Goal: Information Seeking & Learning: Understand process/instructions

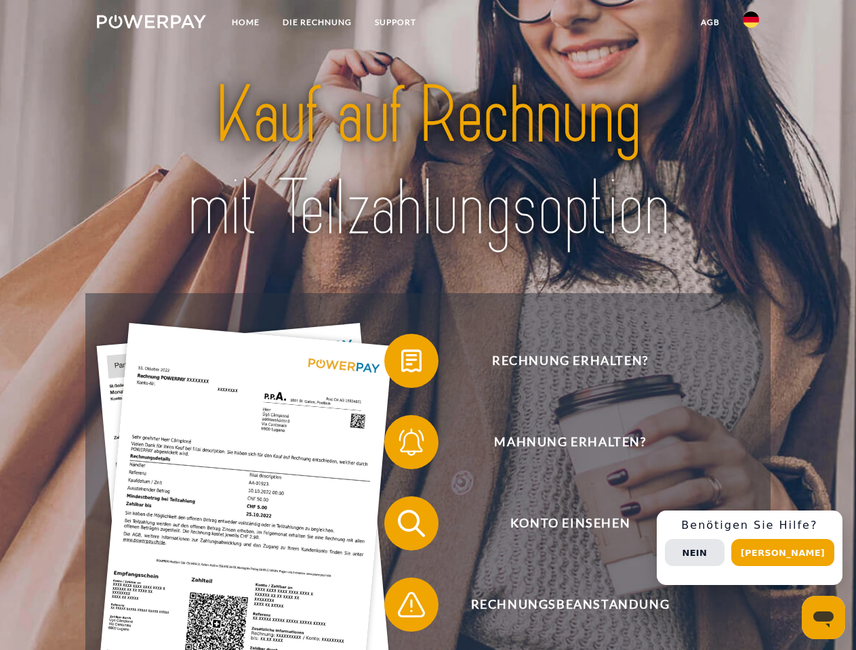
click at [151, 24] on img at bounding box center [151, 22] width 109 height 14
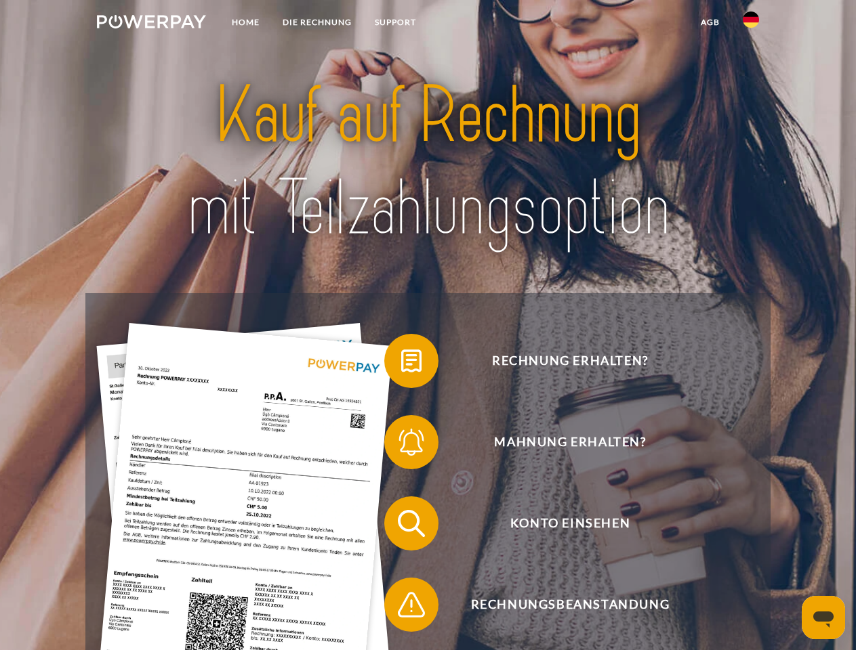
click at [751, 24] on img at bounding box center [751, 20] width 16 height 16
click at [709, 22] on link "agb" at bounding box center [710, 22] width 42 height 24
click at [401, 364] on span at bounding box center [391, 361] width 68 height 68
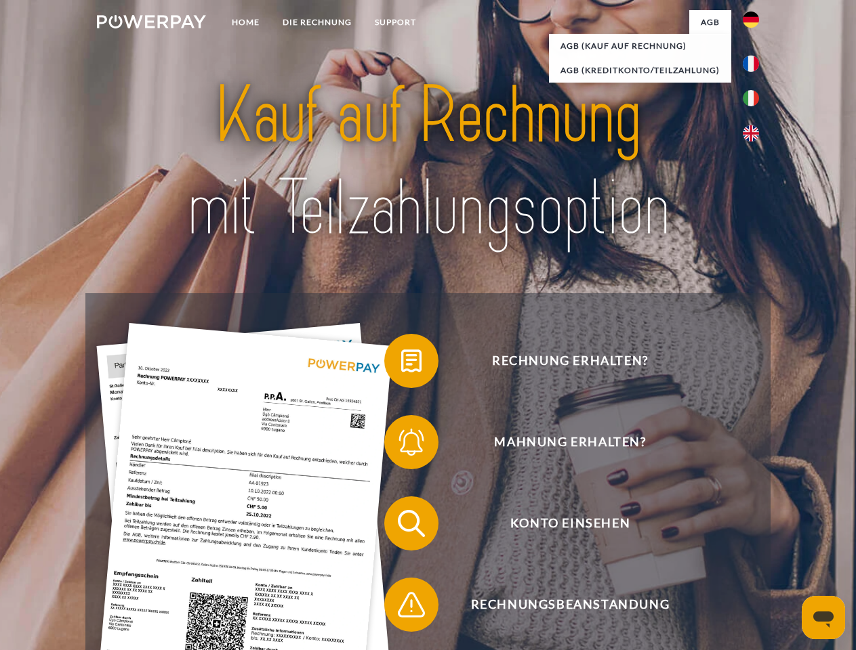
click at [401, 445] on span at bounding box center [391, 443] width 68 height 68
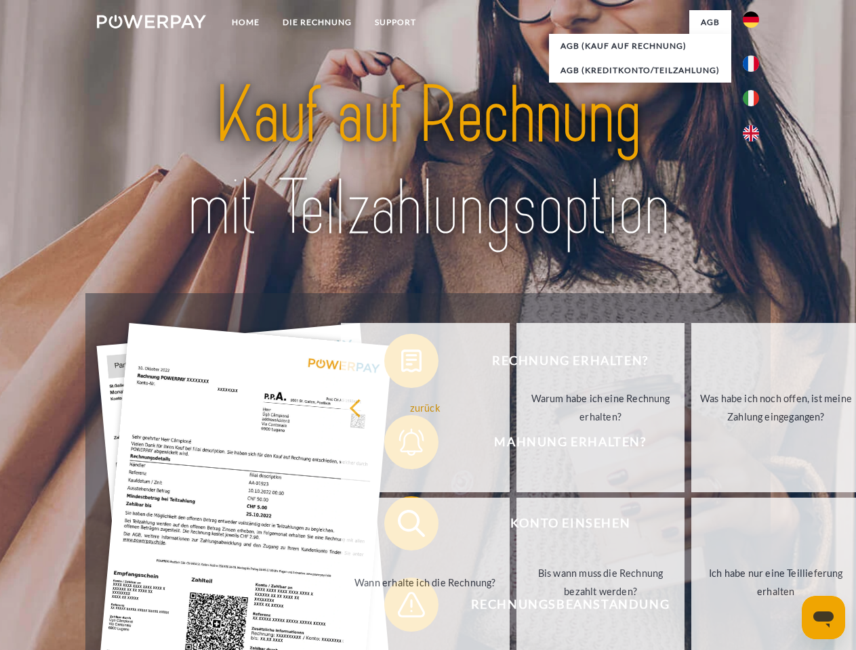
click at [516, 526] on link "Bis wann muss die Rechnung bezahlt werden?" at bounding box center [600, 582] width 169 height 169
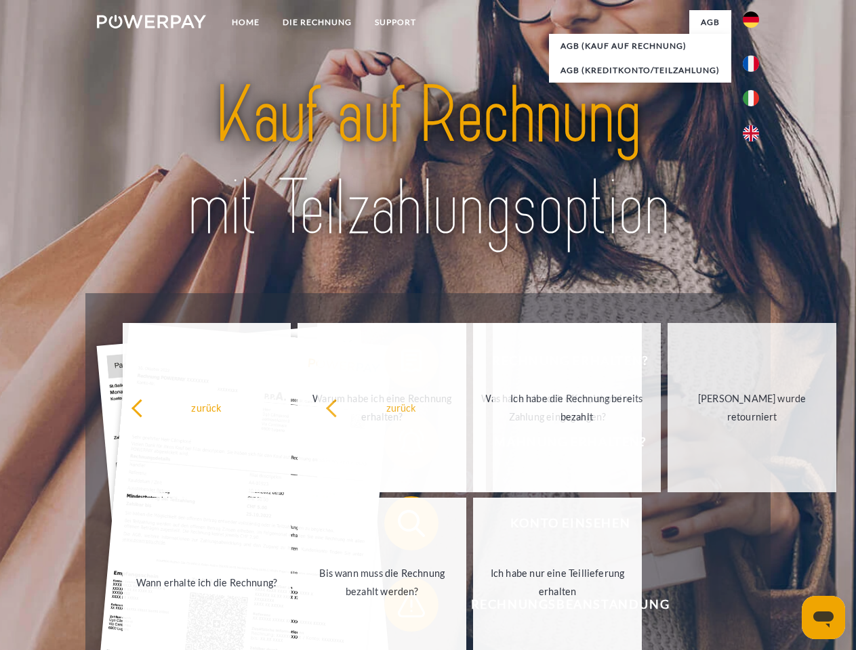
click at [401, 608] on span at bounding box center [391, 605] width 68 height 68
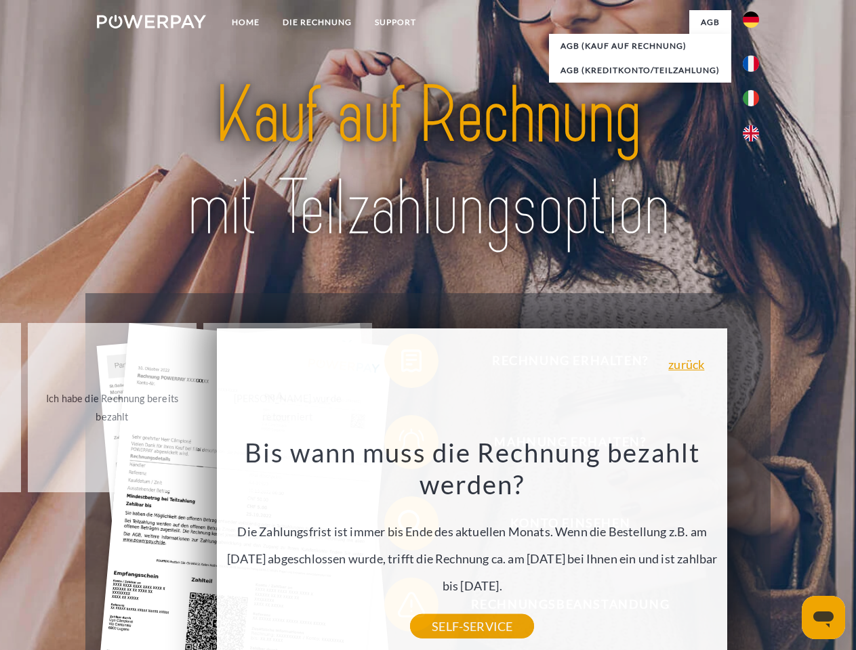
click at [754, 548] on div "Rechnung erhalten? Mahnung erhalten? Konto einsehen" at bounding box center [427, 564] width 684 height 542
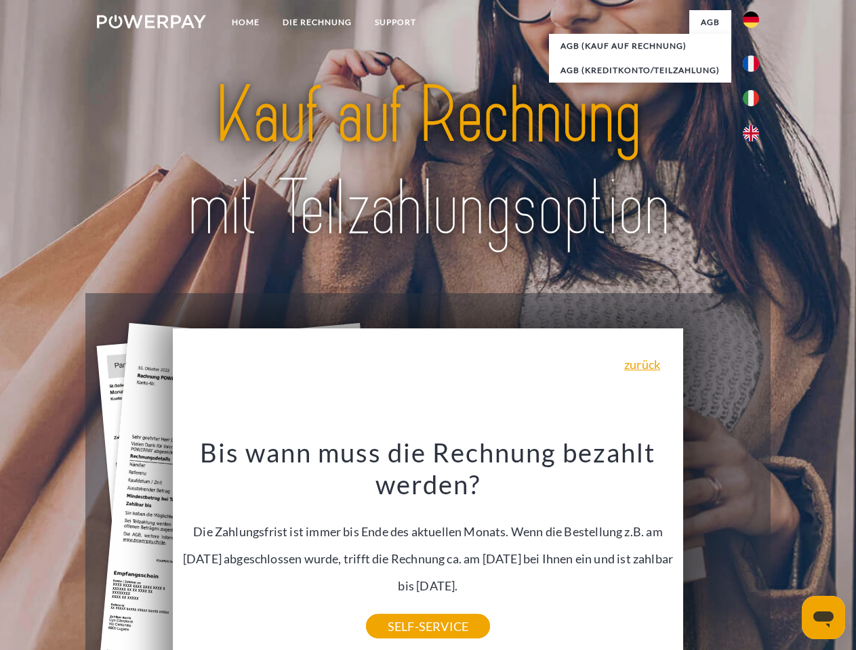
click at [721, 551] on span "Konto einsehen" at bounding box center [570, 524] width 332 height 54
click at [787, 553] on header "Home DIE RECHNUNG SUPPORT" at bounding box center [428, 468] width 856 height 936
